Goal: Transaction & Acquisition: Register for event/course

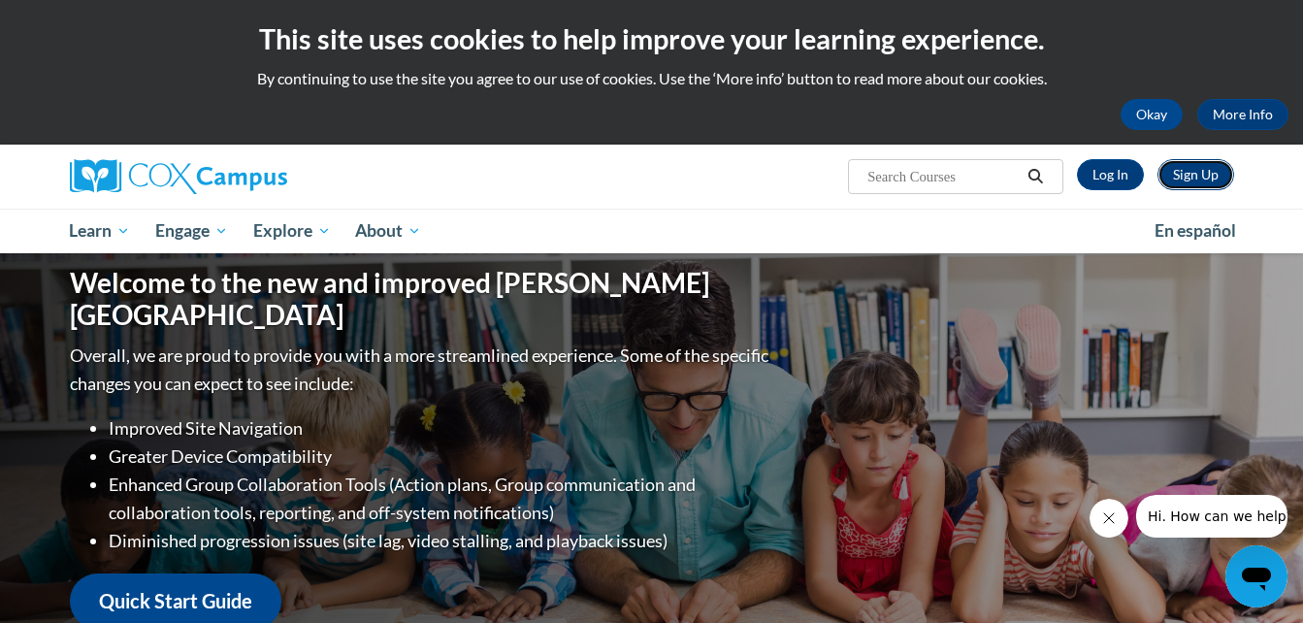
click at [1189, 174] on link "Sign Up" at bounding box center [1195, 174] width 77 height 31
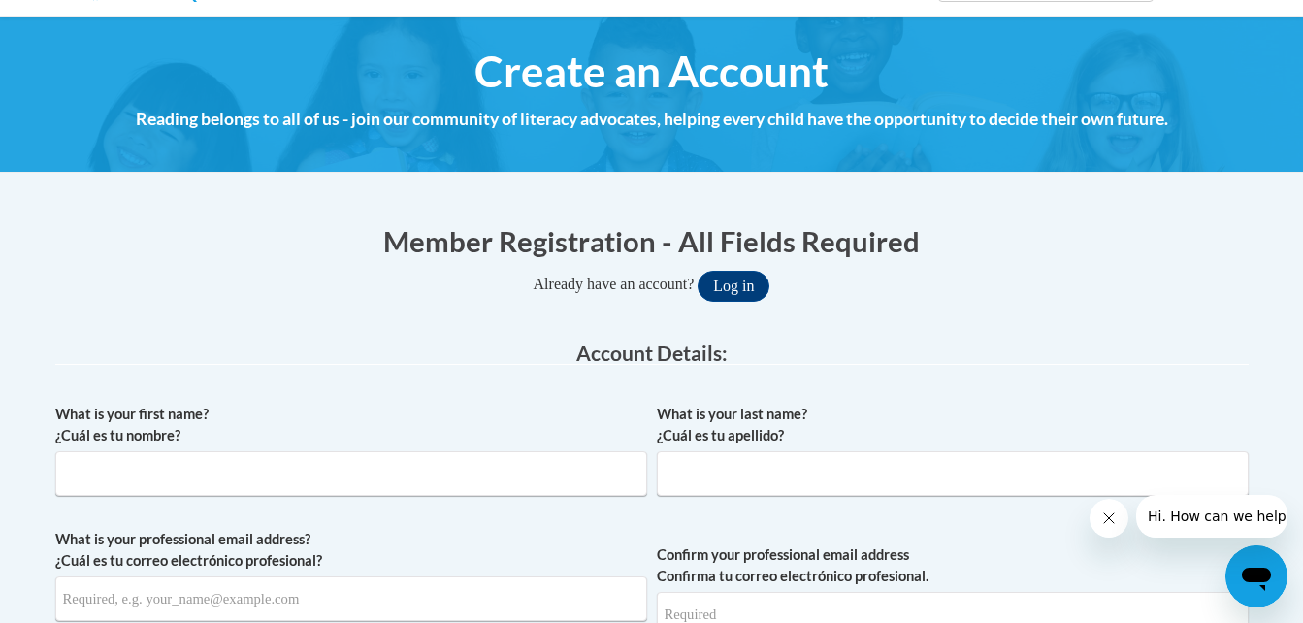
scroll to position [194, 0]
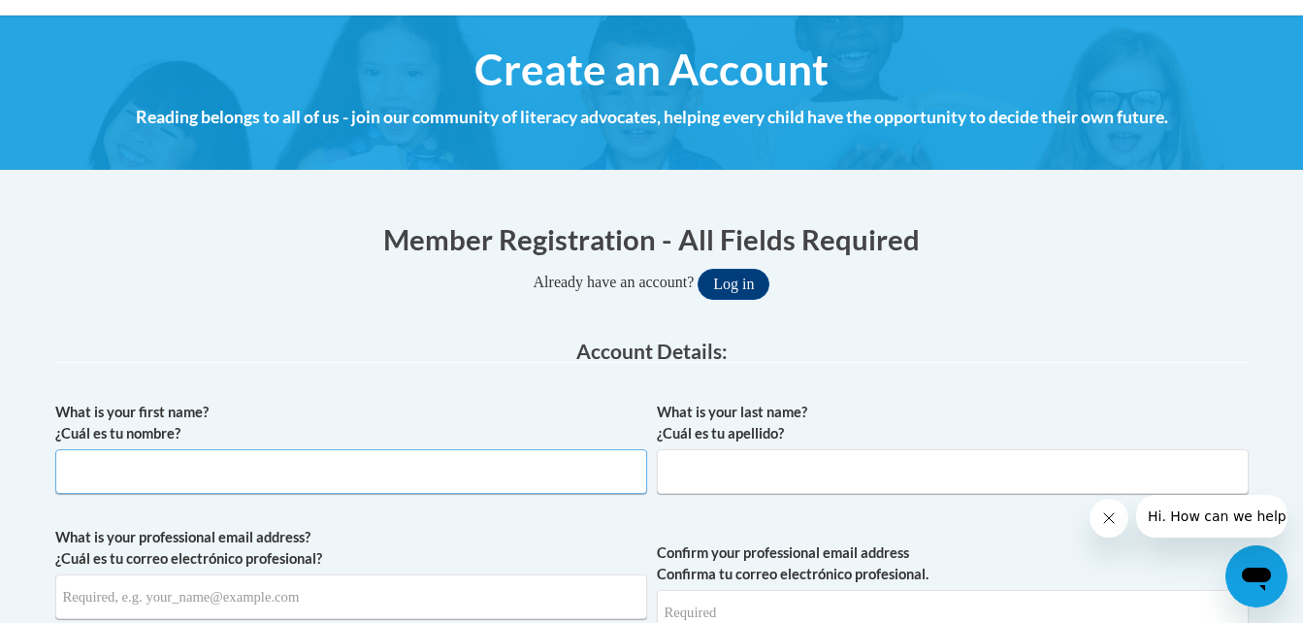
click at [491, 481] on input "What is your first name? ¿Cuál es tu nombre?" at bounding box center [351, 471] width 592 height 45
type input "Lindsay"
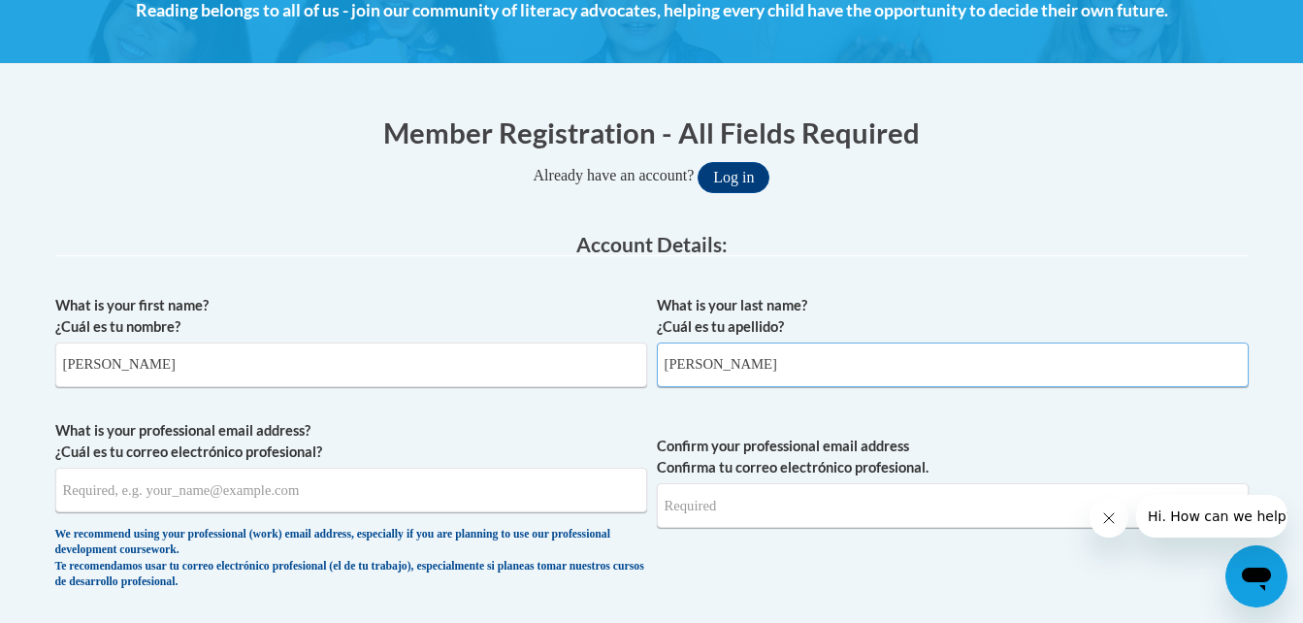
scroll to position [312, 0]
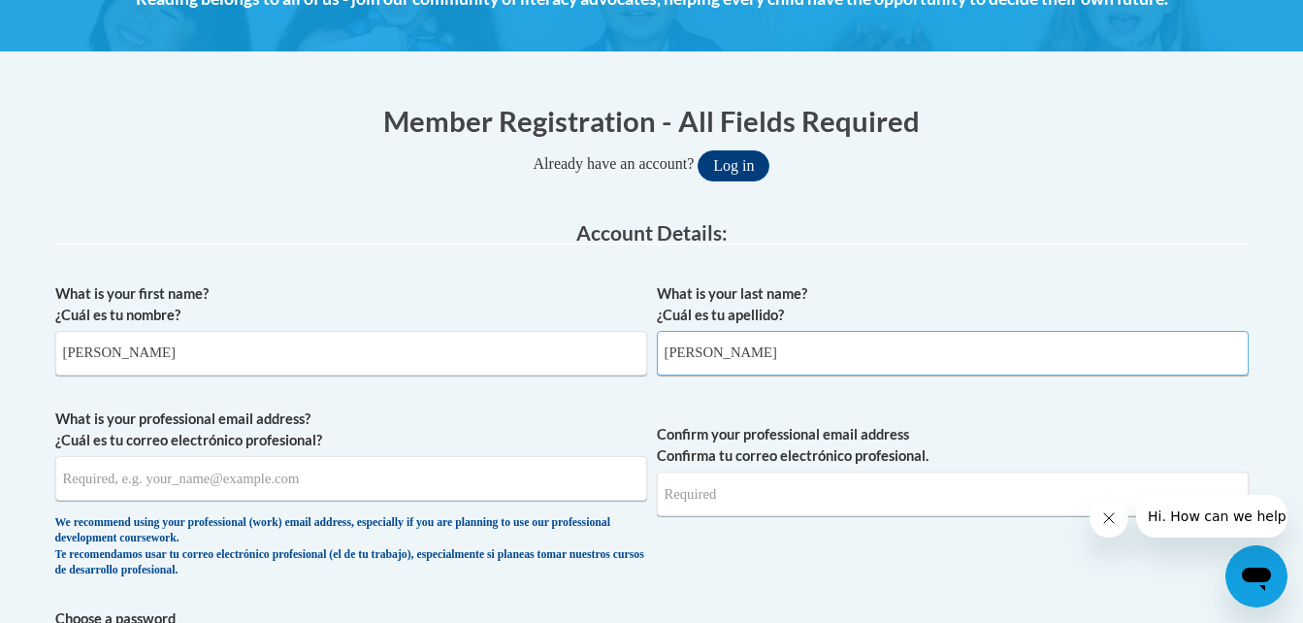
type input "Burch"
click at [292, 482] on input "What is your professional email address? ¿Cuál es tu correo electrónico profesi…" at bounding box center [351, 478] width 592 height 45
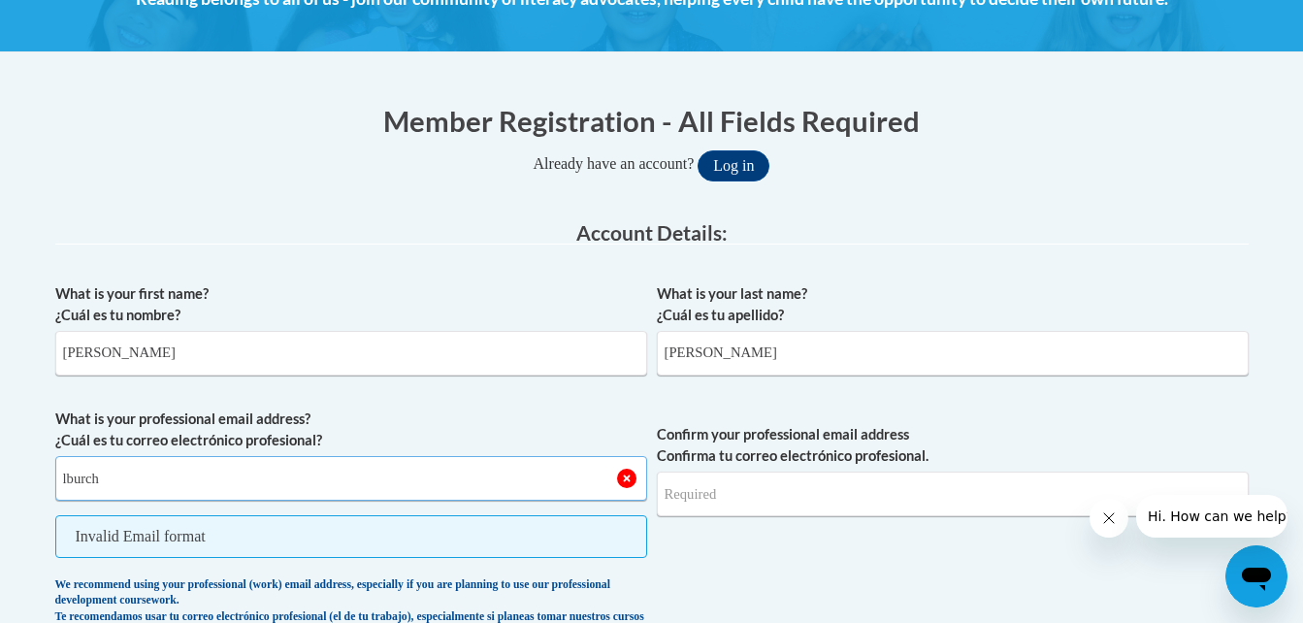
type input "lburch@corsp.org"
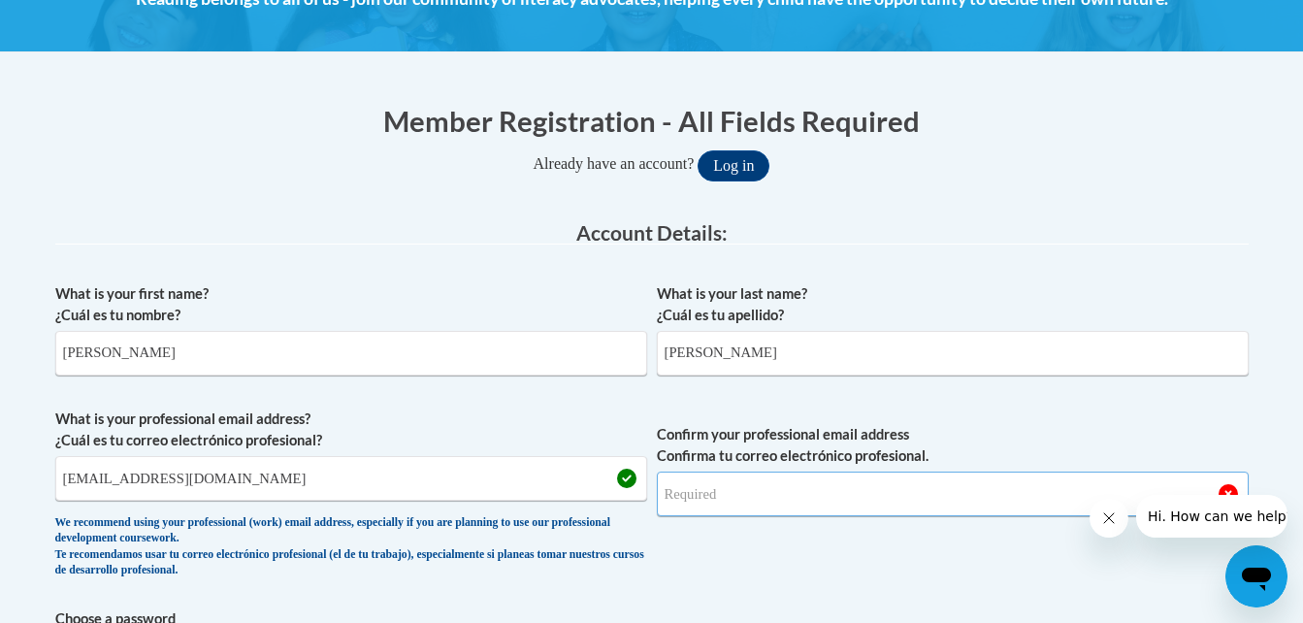
click at [696, 506] on input "Confirm your professional email address Confirma tu correo electrónico profesio…" at bounding box center [953, 493] width 592 height 45
type input "lburch@corsp.org"
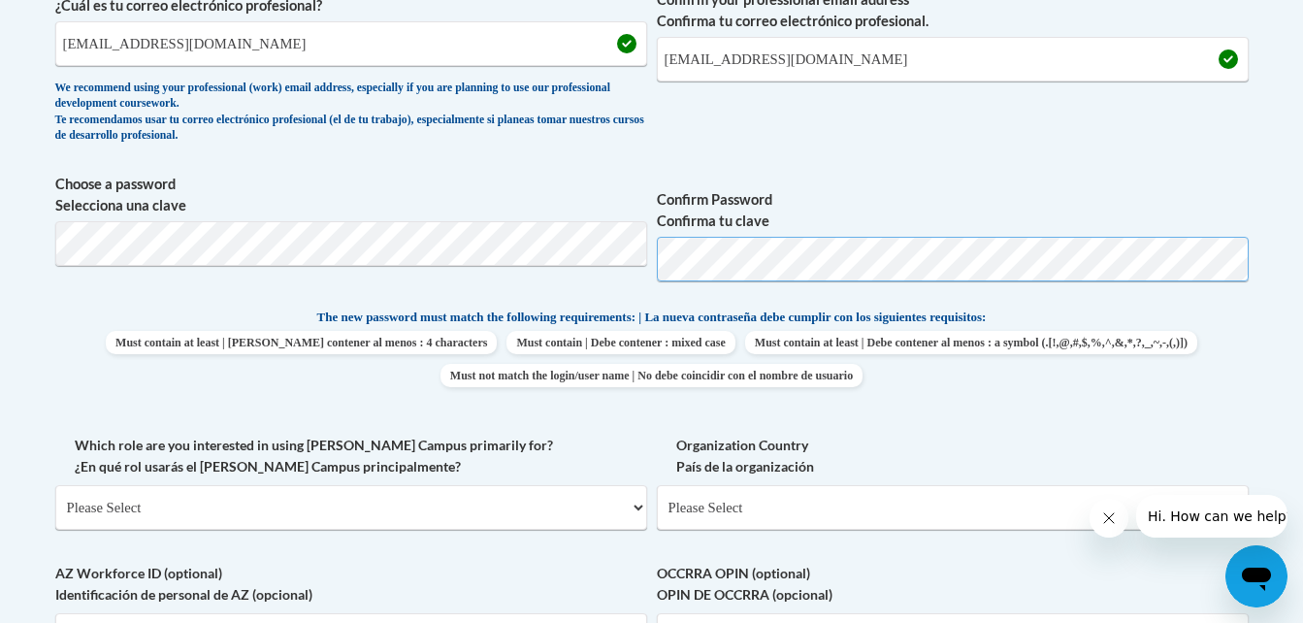
scroll to position [748, 0]
click at [555, 515] on select "Please Select College/University | Colegio/Universidad Community/Nonprofit Part…" at bounding box center [351, 506] width 592 height 45
click at [168, 311] on p "The new password must match the following requirements: | La nueva contraseña d…" at bounding box center [651, 318] width 1193 height 24
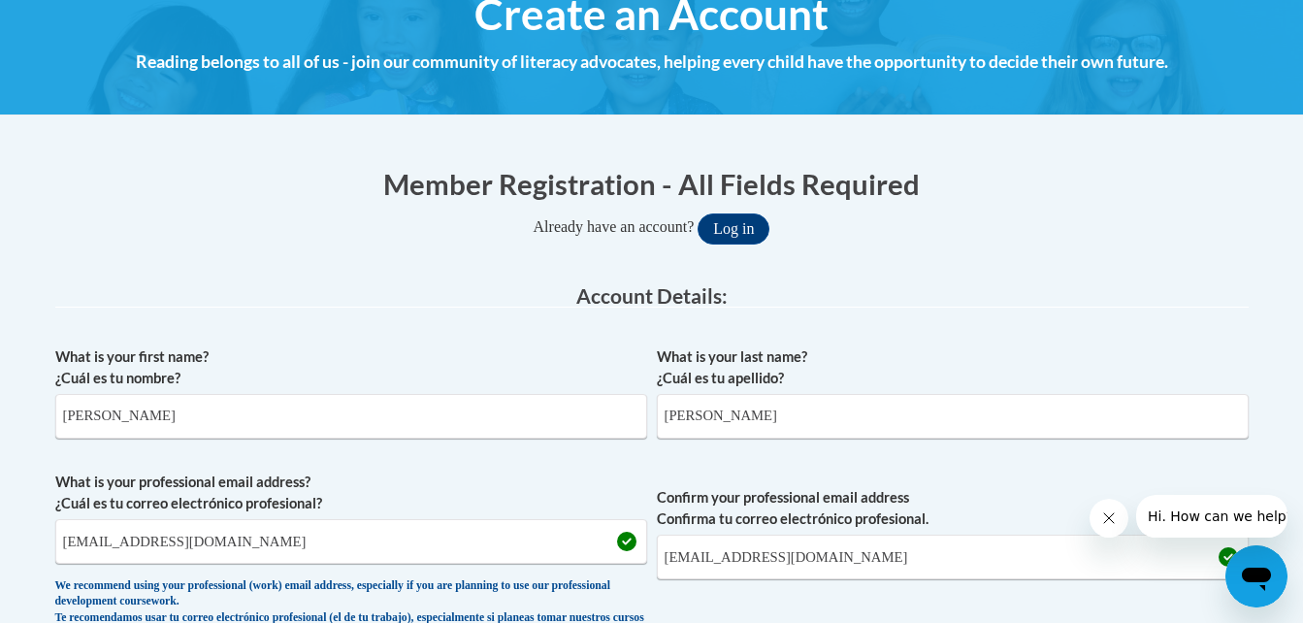
scroll to position [0, 0]
